Goal: Browse casually

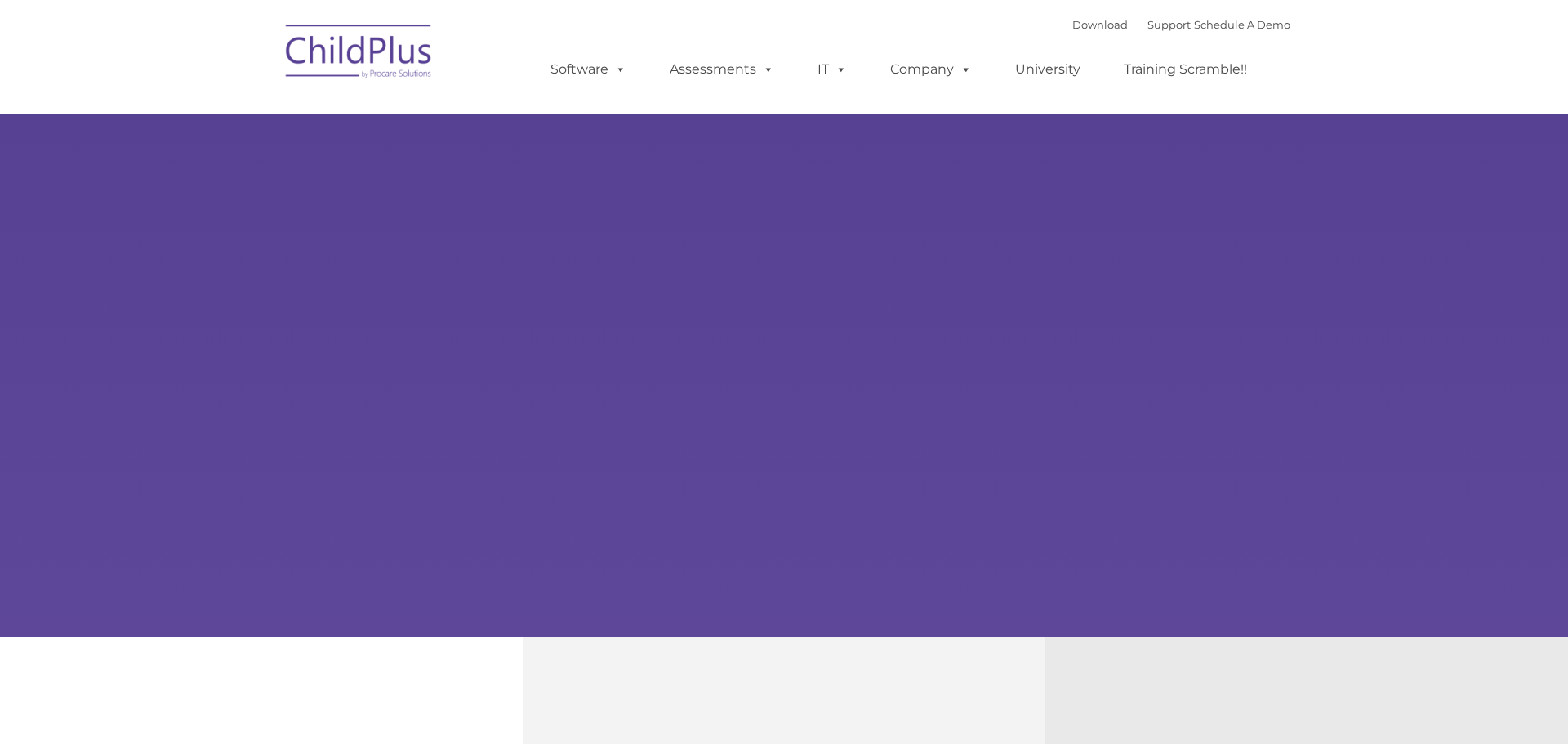
select select "MEDIUM"
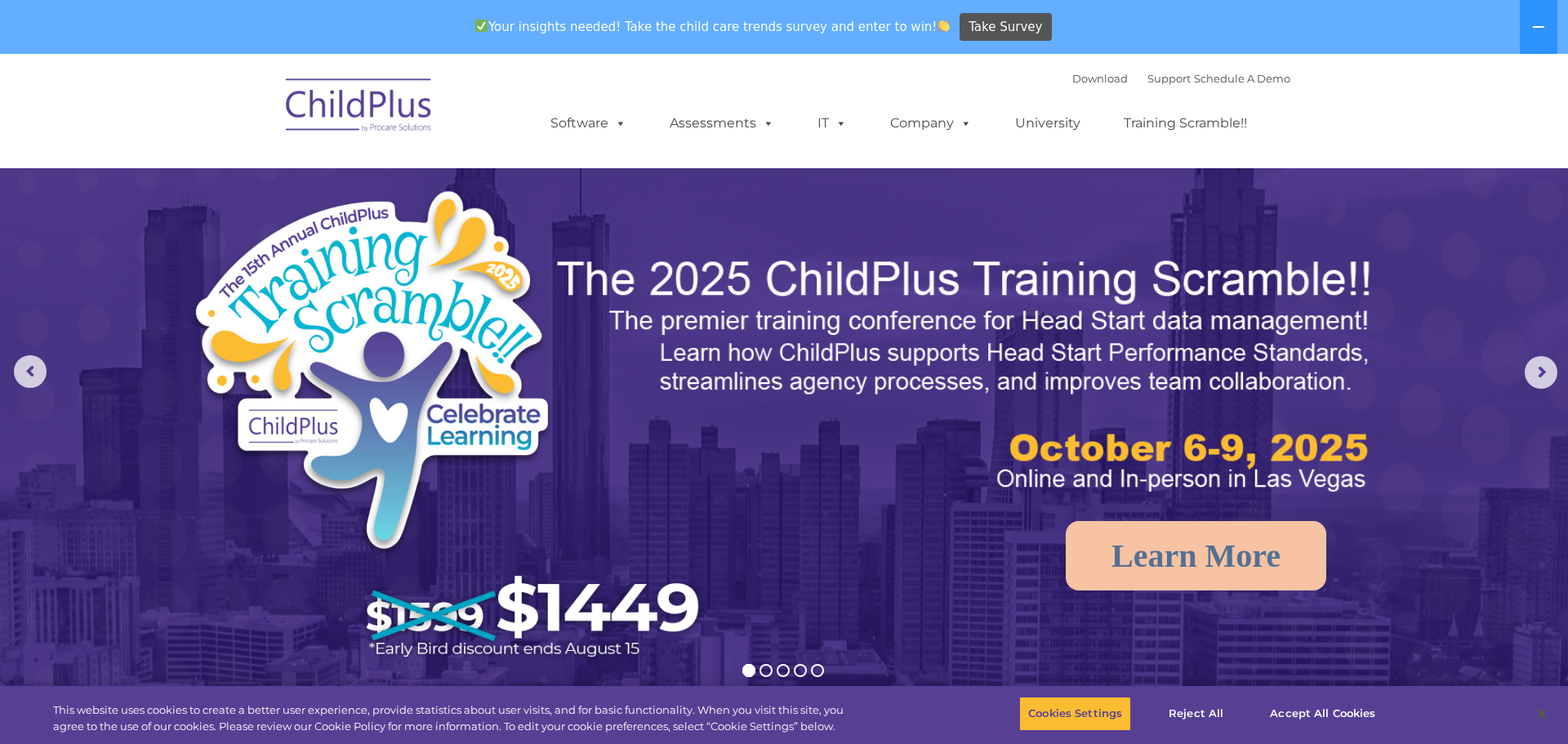
click at [371, 100] on img at bounding box center [360, 108] width 163 height 82
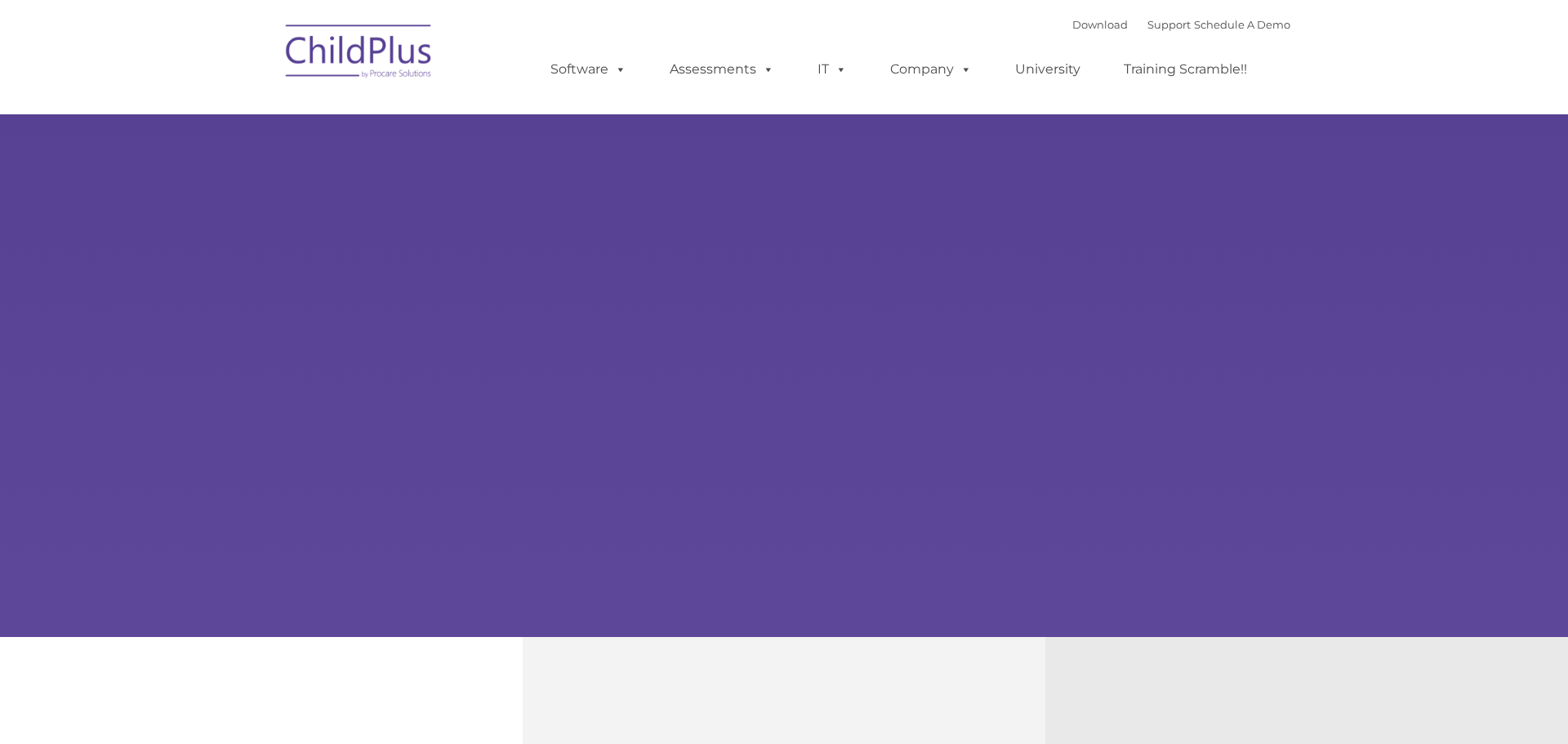
select select "MEDIUM"
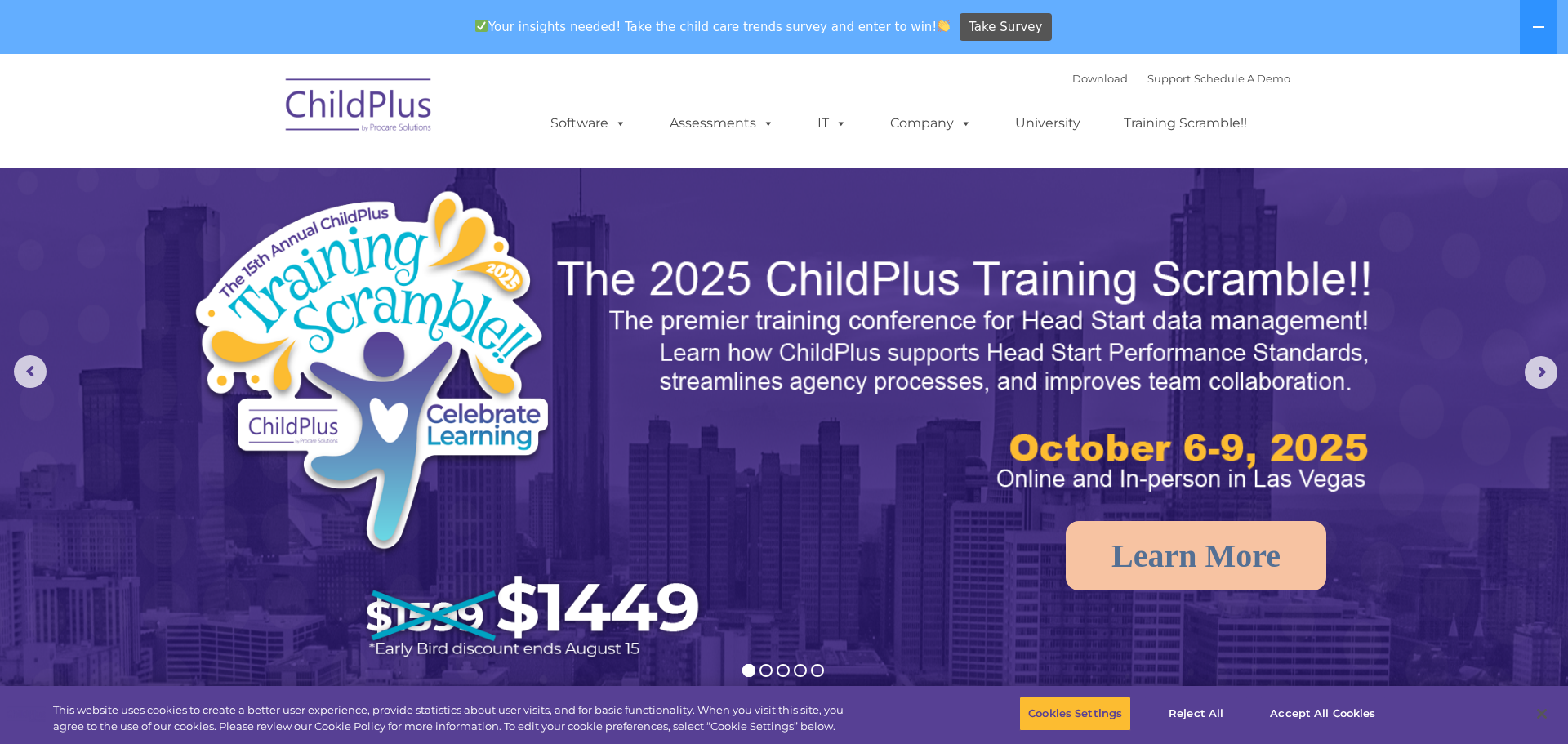
click at [1511, 366] on img at bounding box center [784, 547] width 1568 height 986
click at [1538, 18] on button at bounding box center [1538, 27] width 37 height 54
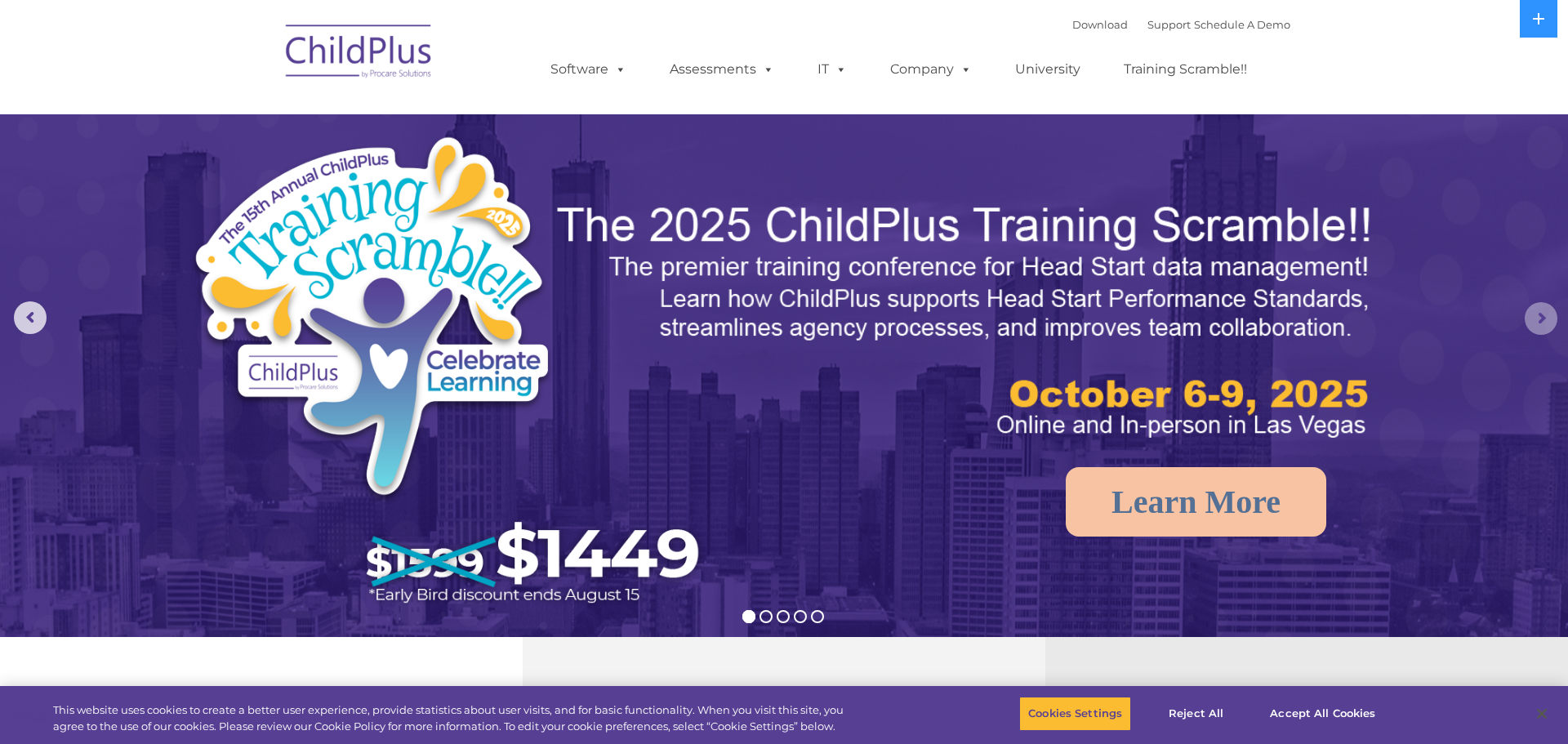
click at [1543, 307] on rs-arrow at bounding box center [1541, 318] width 33 height 33
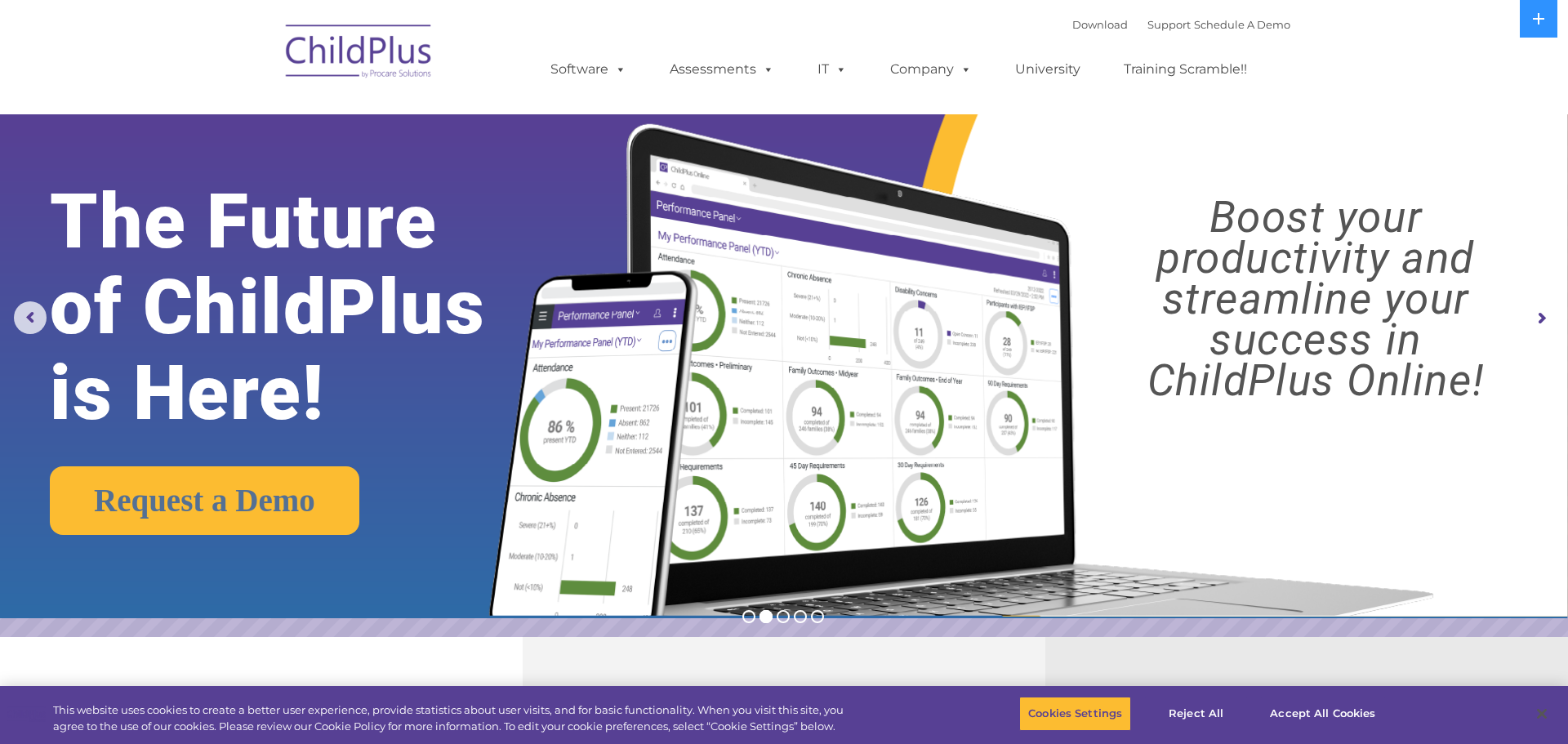
click at [1543, 307] on rs-arrow at bounding box center [1541, 318] width 33 height 33
